Goal: Navigation & Orientation: Find specific page/section

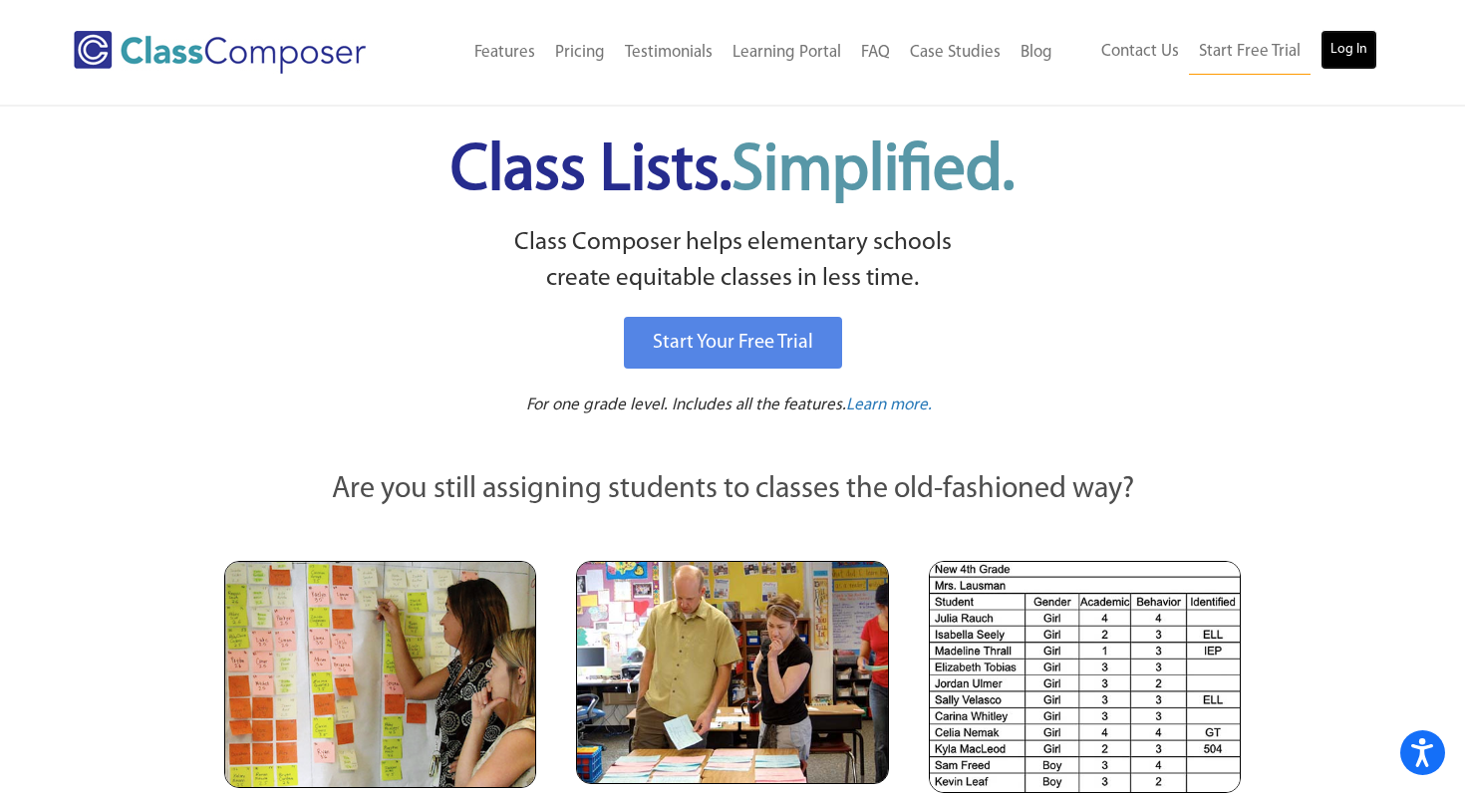
click at [1362, 59] on link "Log In" at bounding box center [1348, 50] width 57 height 40
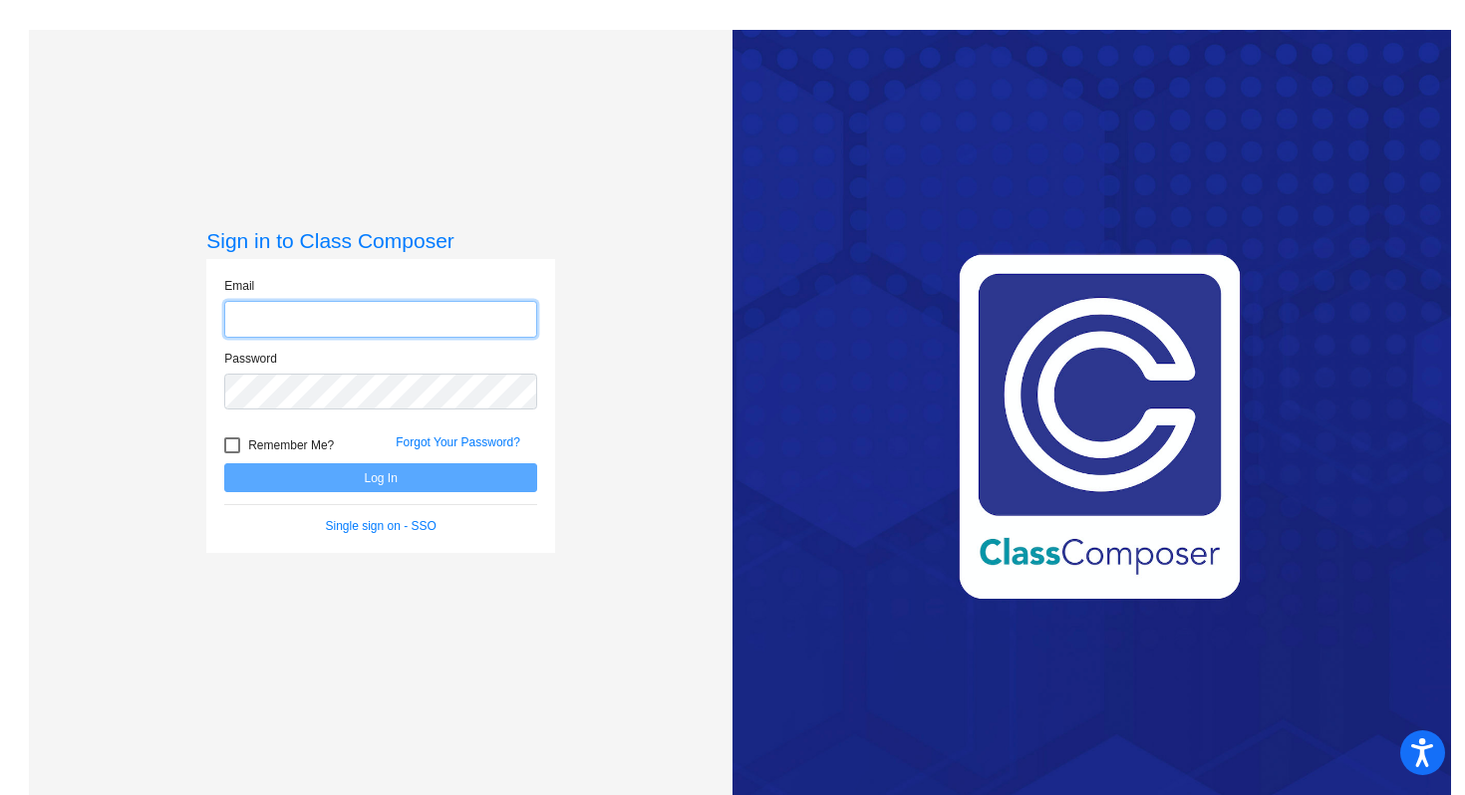
type input "[EMAIL_ADDRESS][DOMAIN_NAME]"
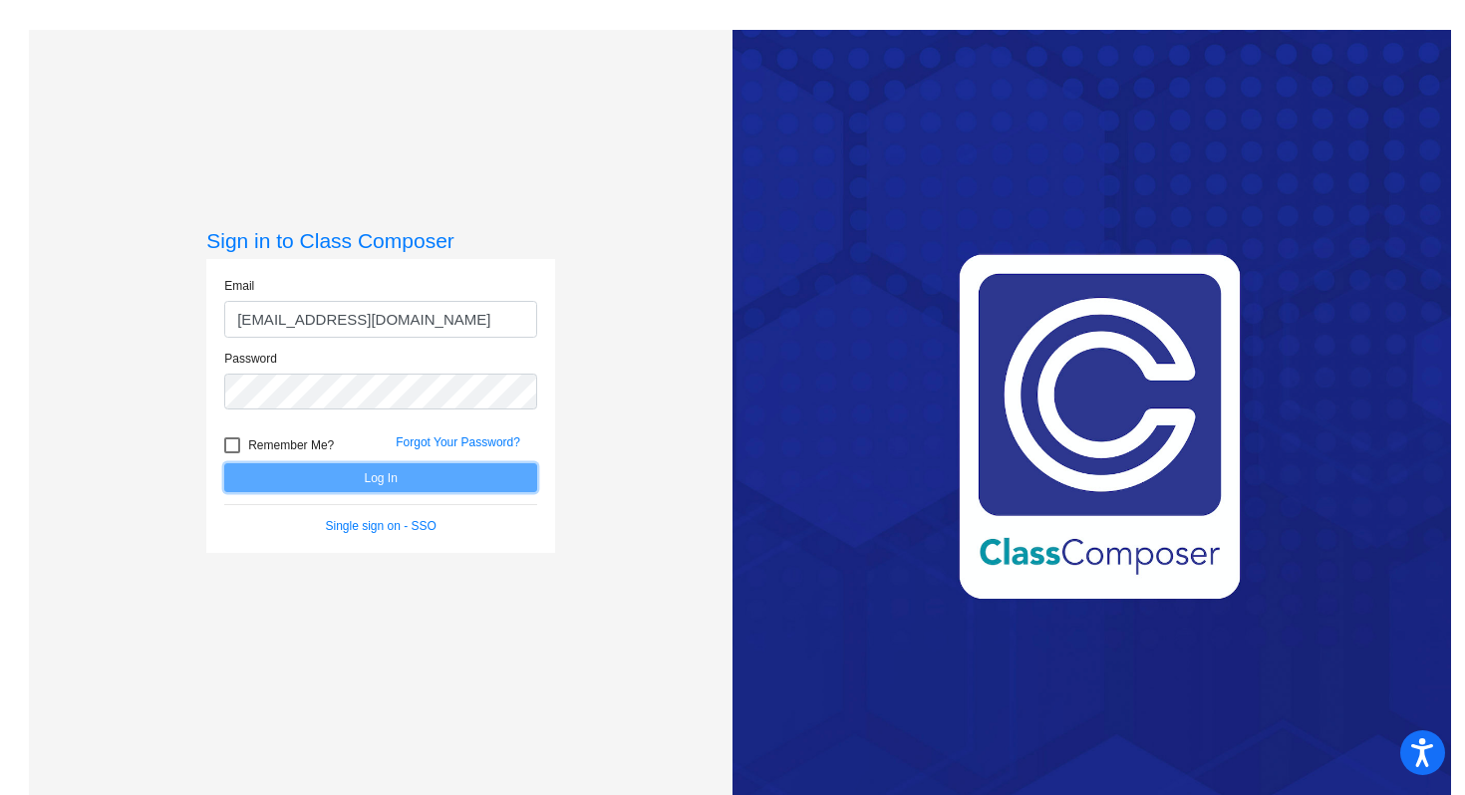
click at [371, 483] on button "Log In" at bounding box center [380, 477] width 313 height 29
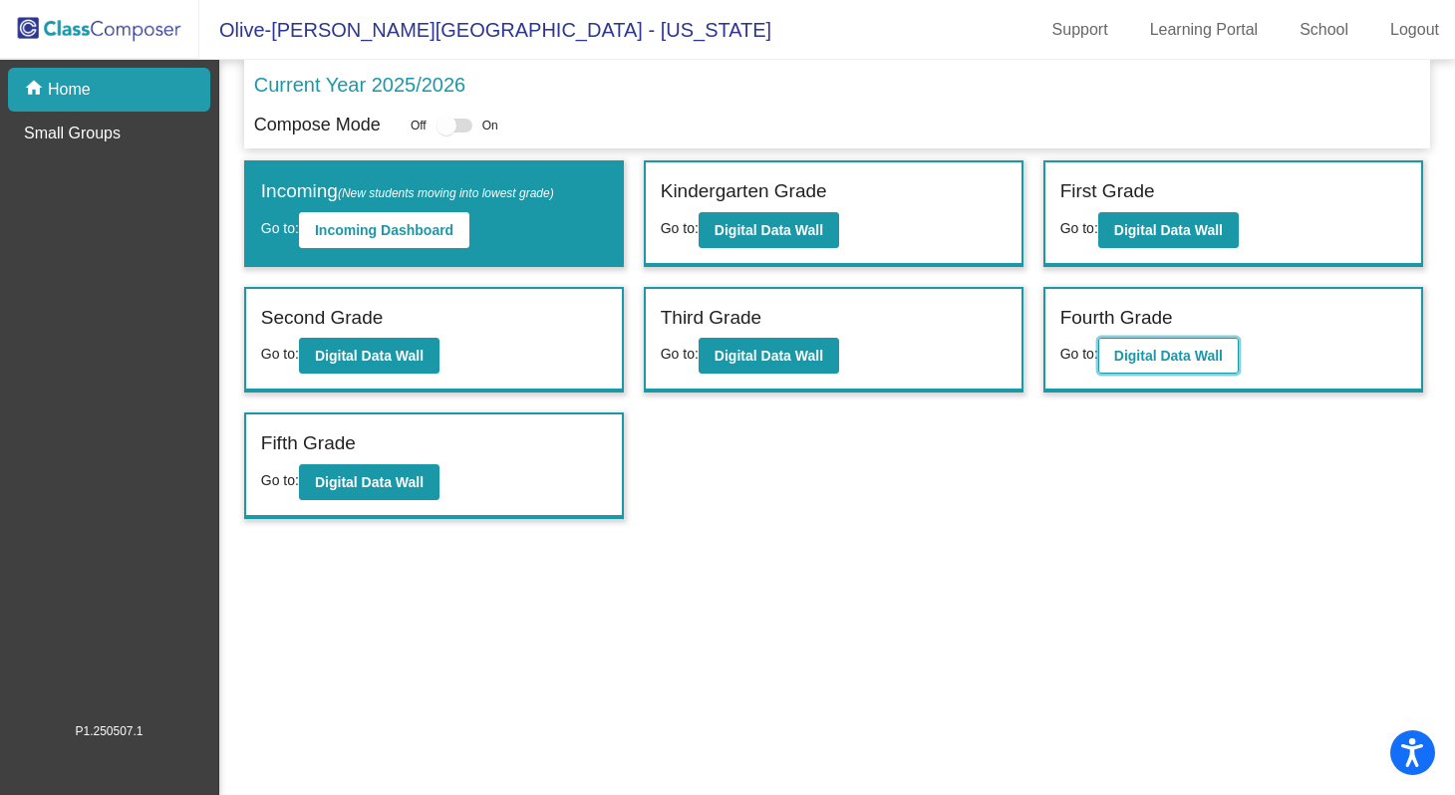
click at [1220, 362] on b "Digital Data Wall" at bounding box center [1168, 356] width 109 height 16
